Goal: Information Seeking & Learning: Find specific page/section

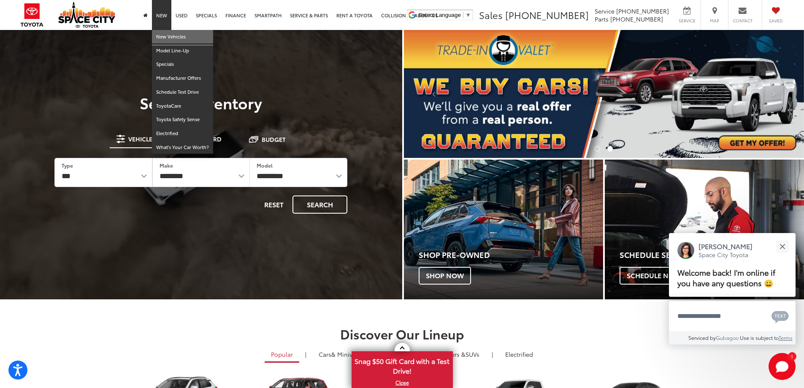
click at [165, 38] on link "New Vehicles" at bounding box center [182, 37] width 61 height 14
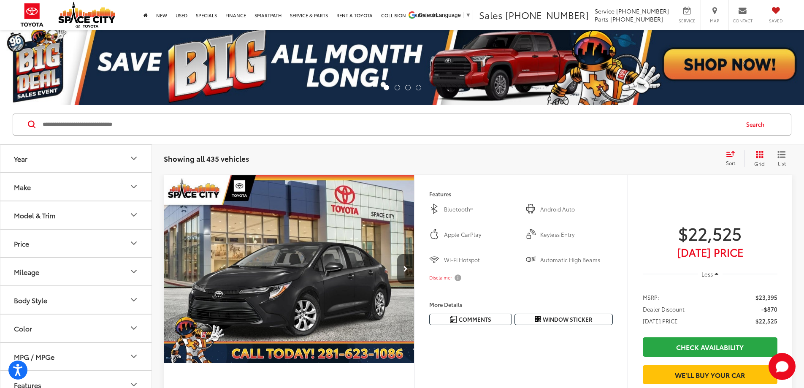
scroll to position [84, 0]
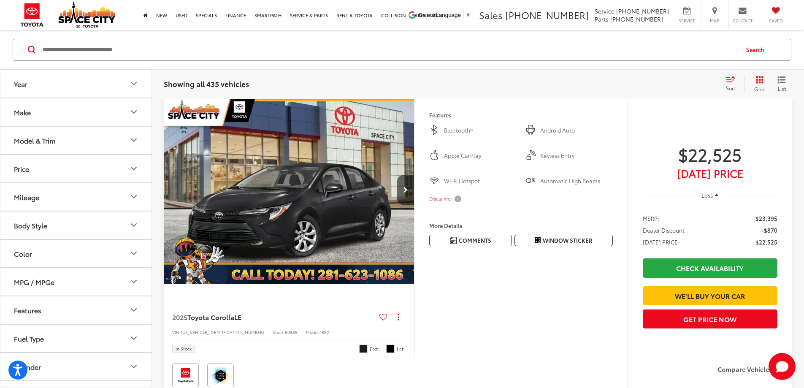
click at [128, 114] on button "Make" at bounding box center [76, 111] width 152 height 27
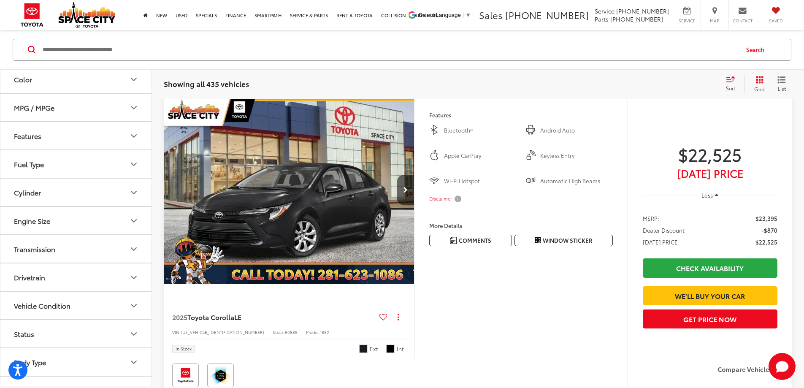
scroll to position [211, 0]
click at [0, 76] on div "Year Make Toyota (435) Model & Trim Price ****** — ****** 20000 91000 Mileage B…" at bounding box center [76, 227] width 152 height 317
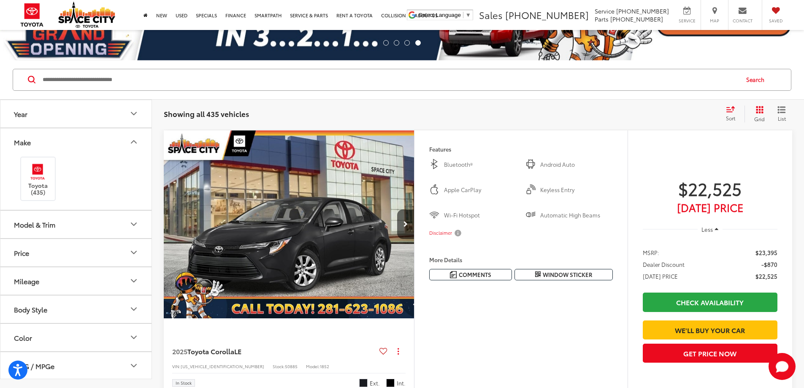
scroll to position [42, 0]
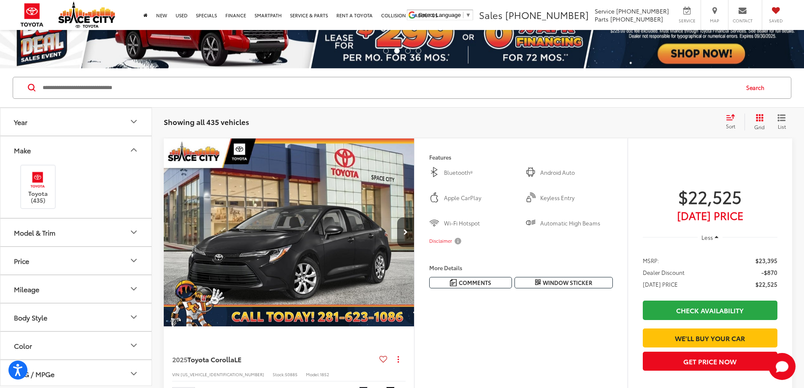
click at [133, 121] on icon "Year" at bounding box center [134, 122] width 10 height 10
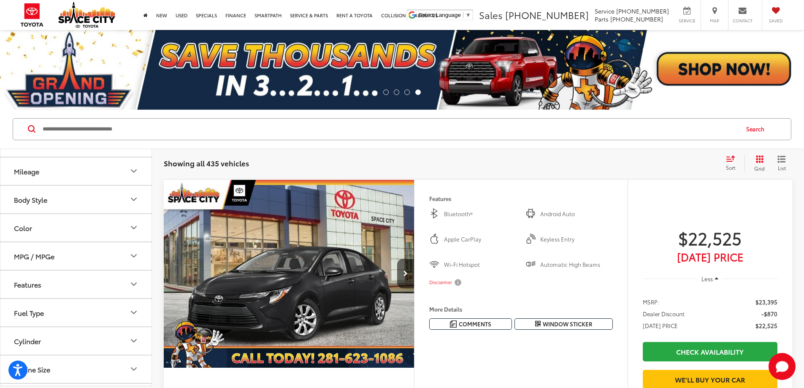
scroll to position [0, 0]
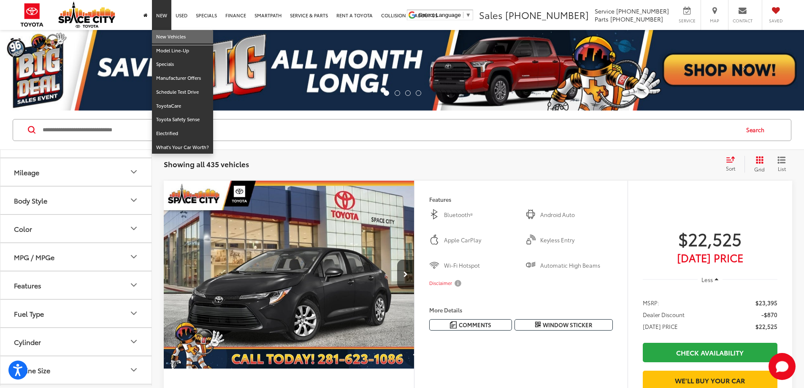
click at [168, 37] on link "New Vehicles" at bounding box center [182, 37] width 61 height 14
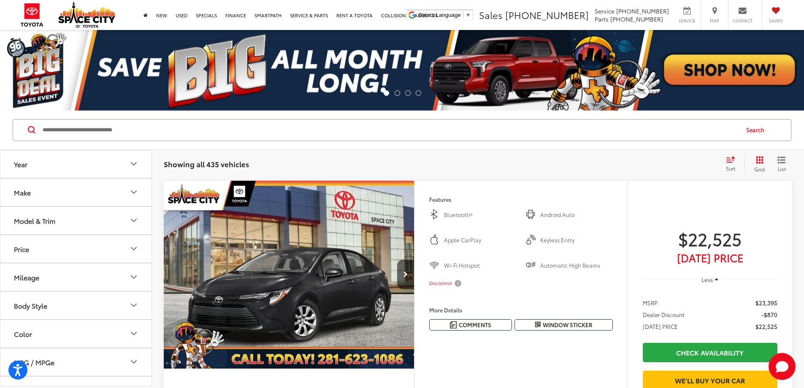
click at [64, 130] on input "Search by Make, Model, or Keyword" at bounding box center [390, 130] width 697 height 20
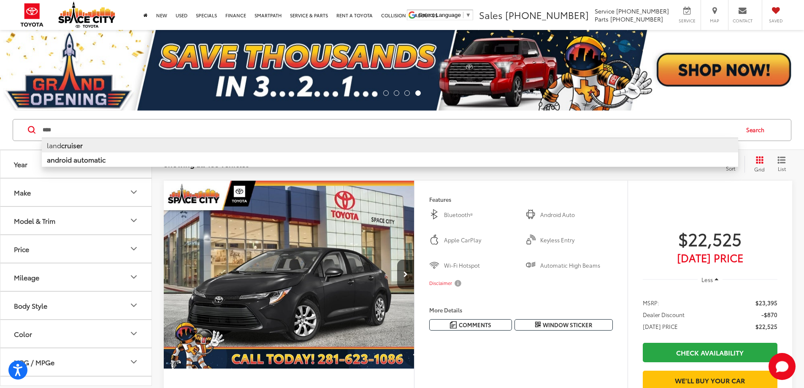
click at [90, 149] on li "land cruiser" at bounding box center [390, 145] width 697 height 15
type input "**********"
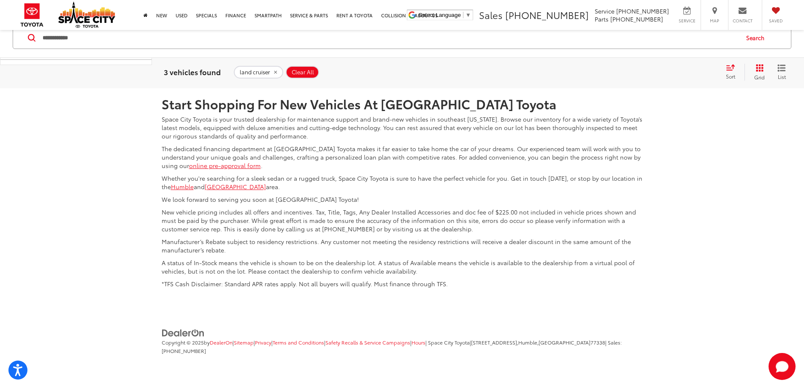
scroll to position [1246, 0]
